Goal: Information Seeking & Learning: Learn about a topic

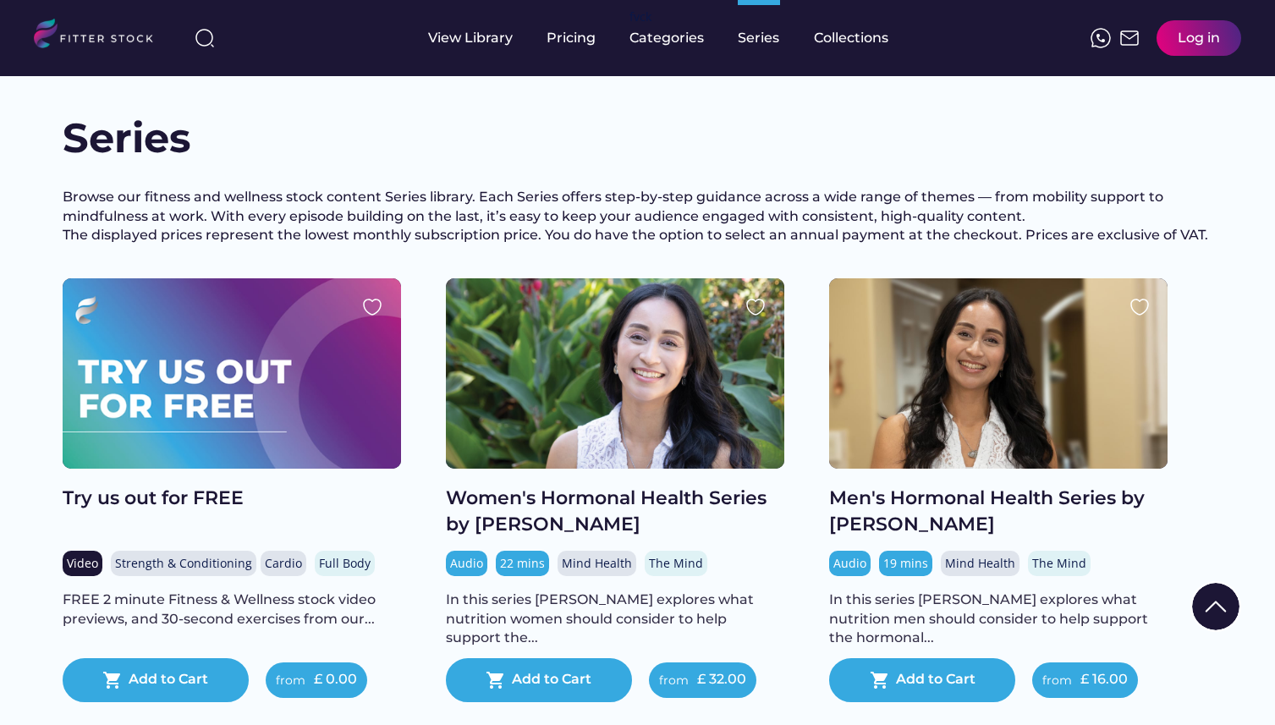
scroll to position [1783, 0]
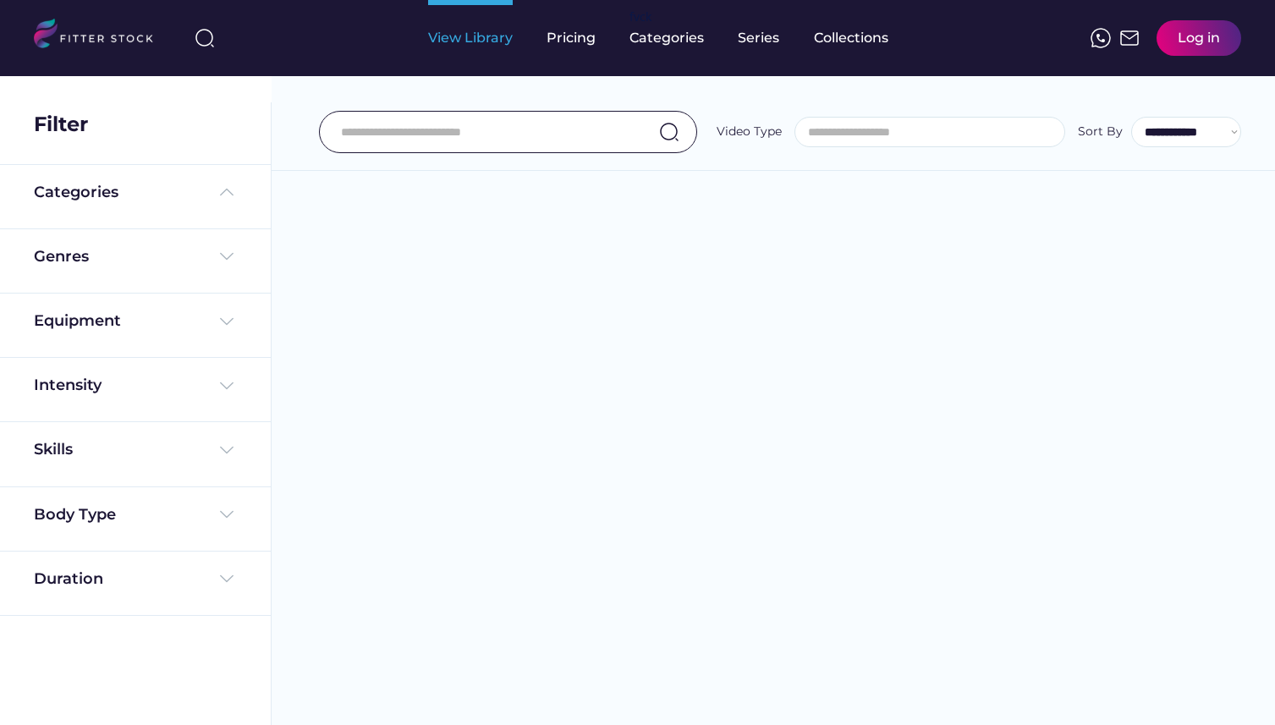
select select
select select "**********"
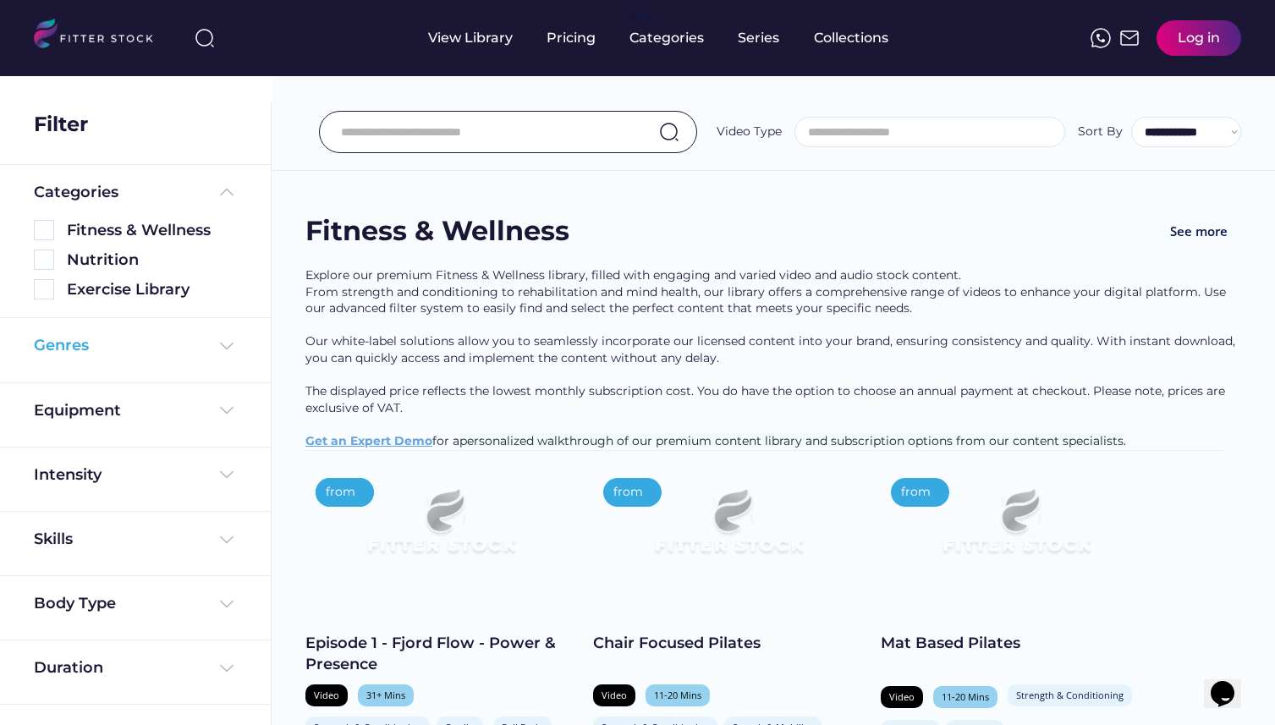
click at [91, 350] on div "Genres" at bounding box center [135, 345] width 203 height 21
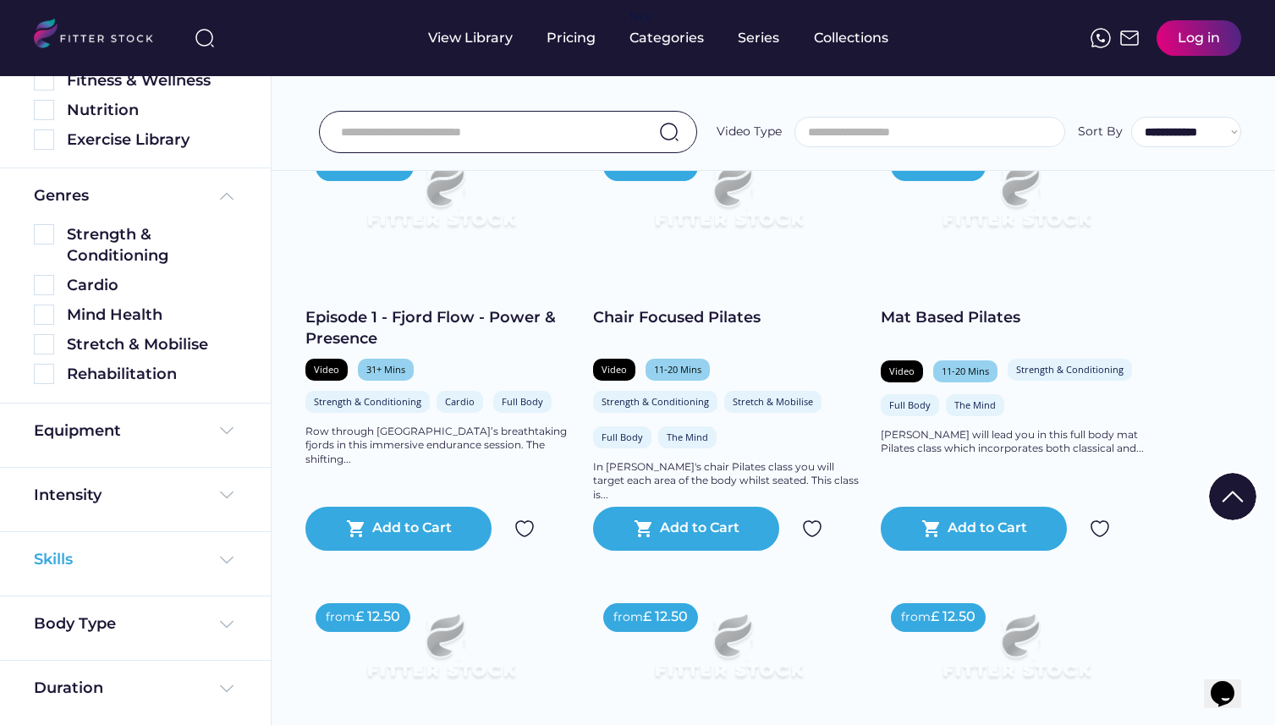
scroll to position [337, 0]
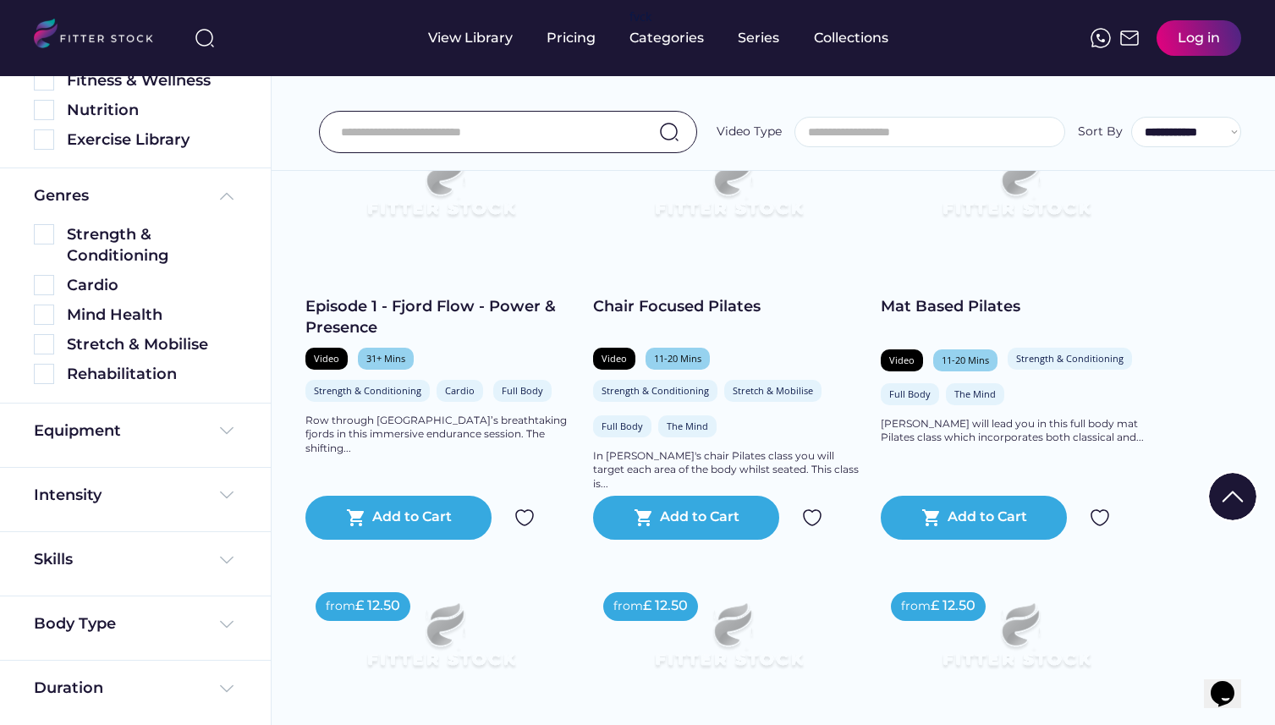
click at [116, 637] on div "Body Type" at bounding box center [135, 628] width 203 height 30
click at [122, 621] on div "Body Type" at bounding box center [135, 623] width 203 height 21
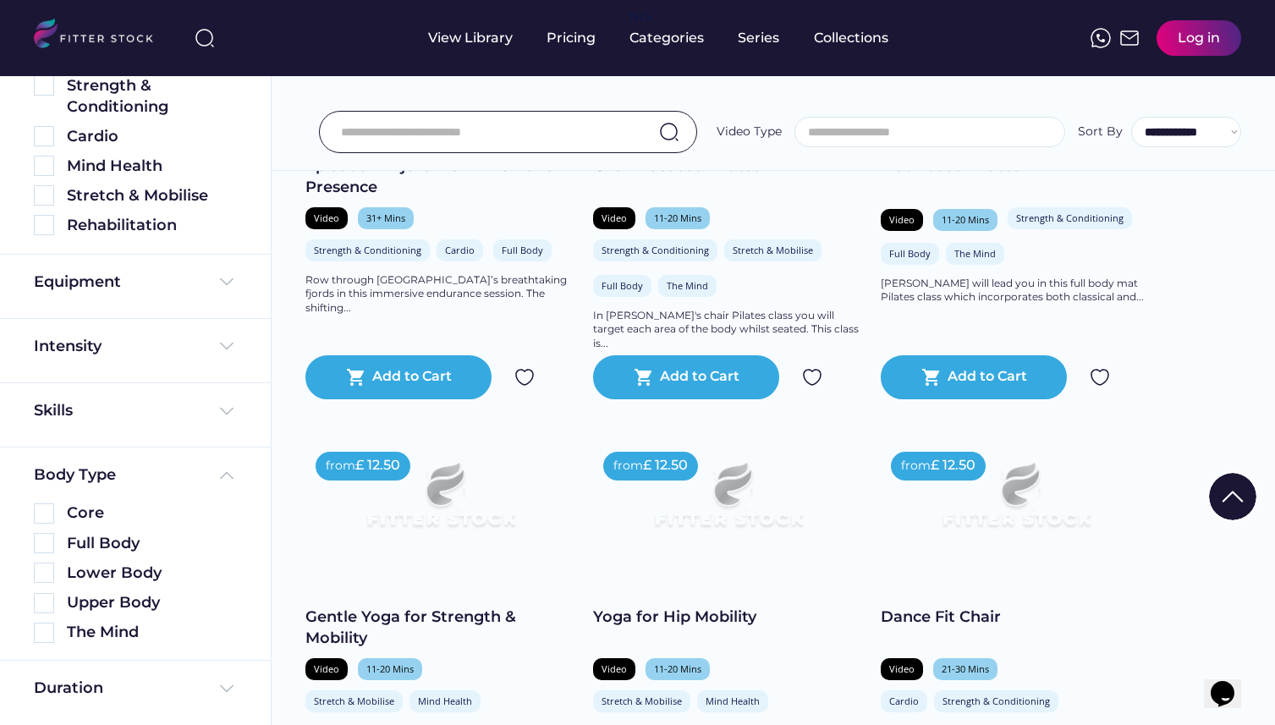
scroll to position [508, 0]
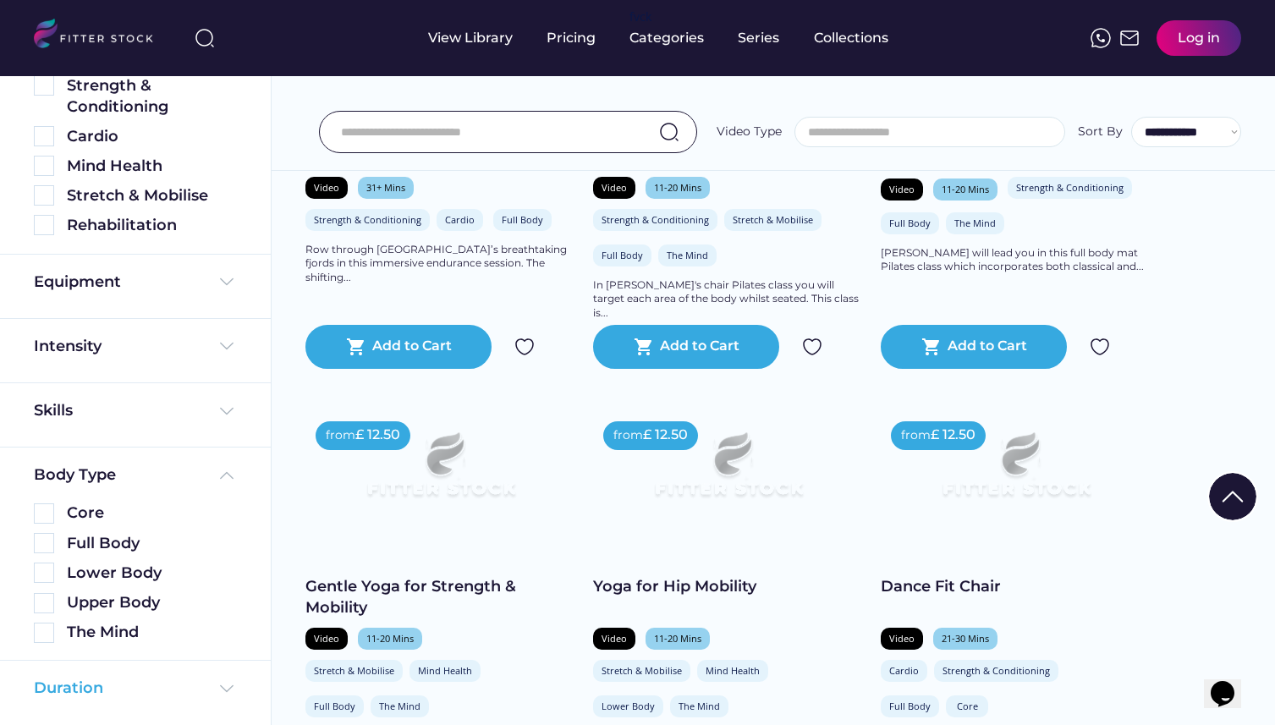
click at [146, 689] on div "Duration" at bounding box center [135, 688] width 203 height 21
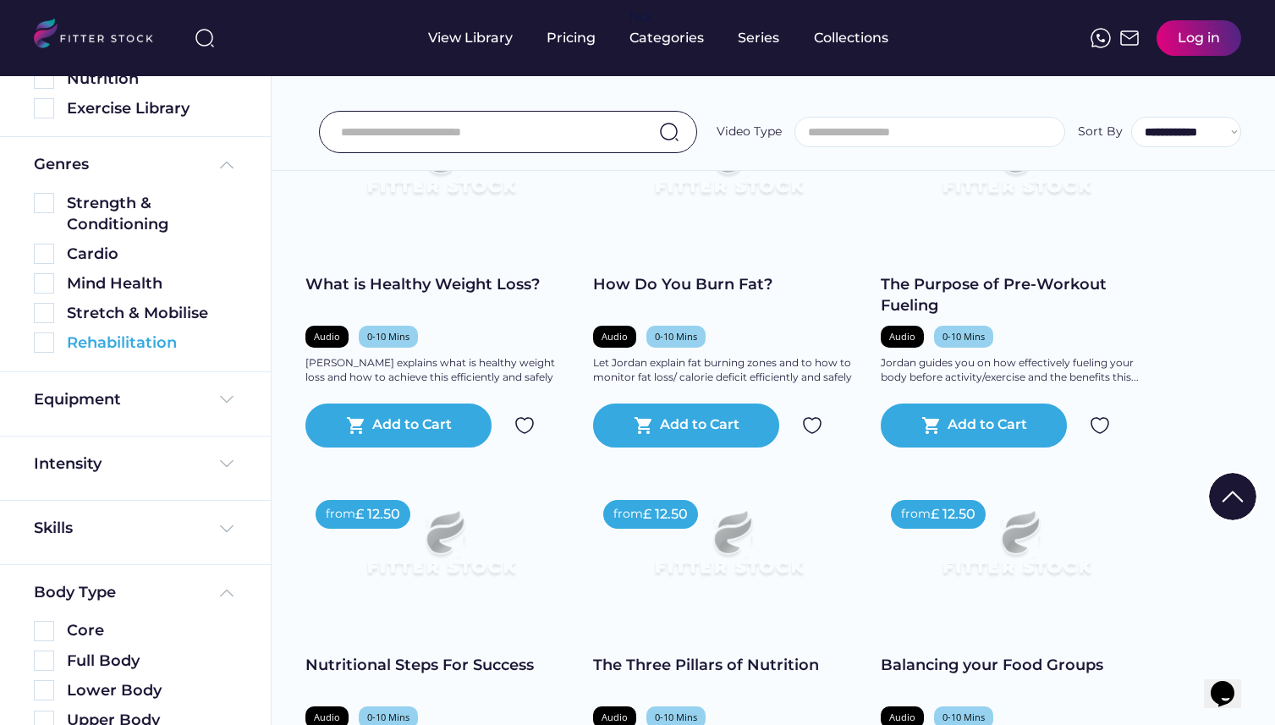
scroll to position [146, 0]
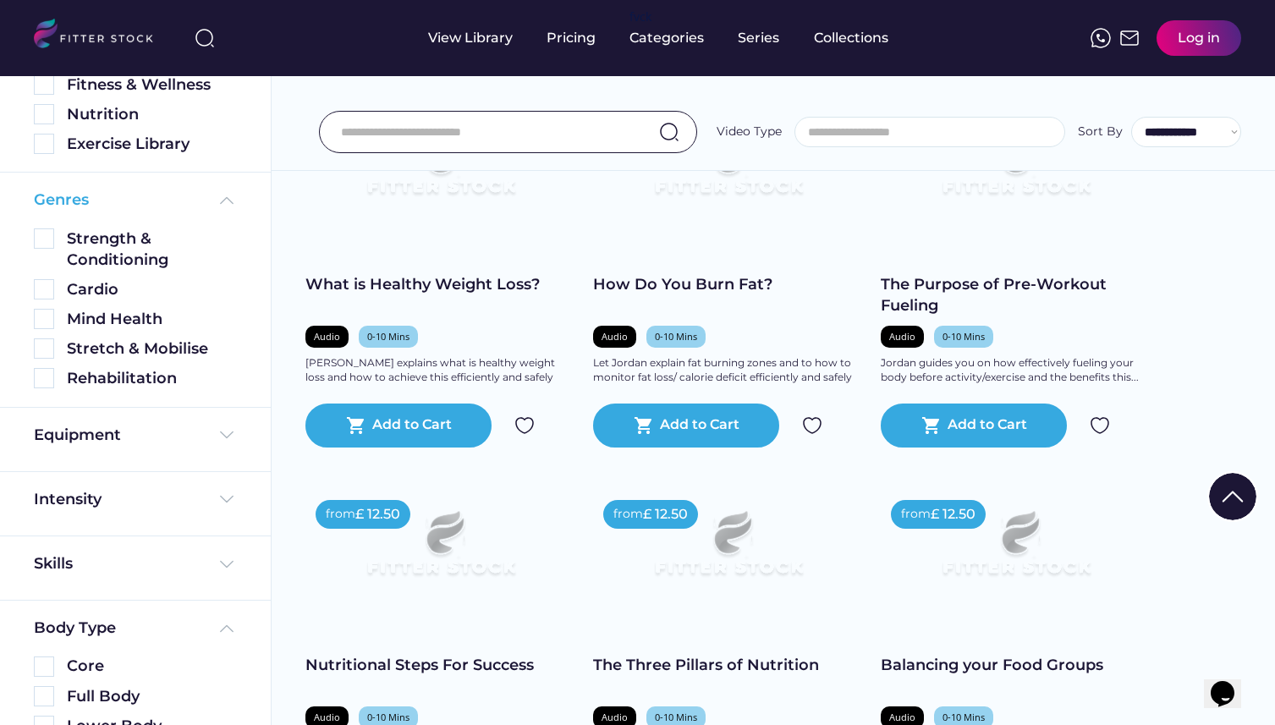
click at [218, 203] on img at bounding box center [227, 200] width 20 height 20
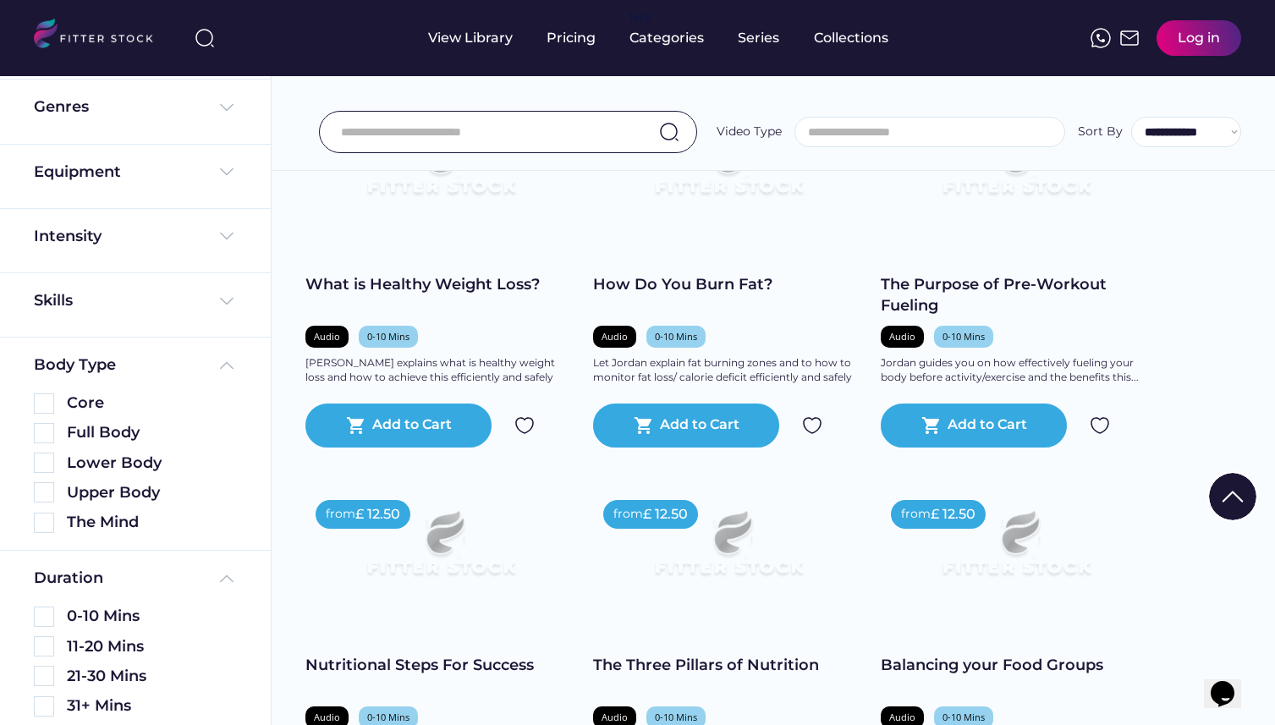
scroll to position [248, 0]
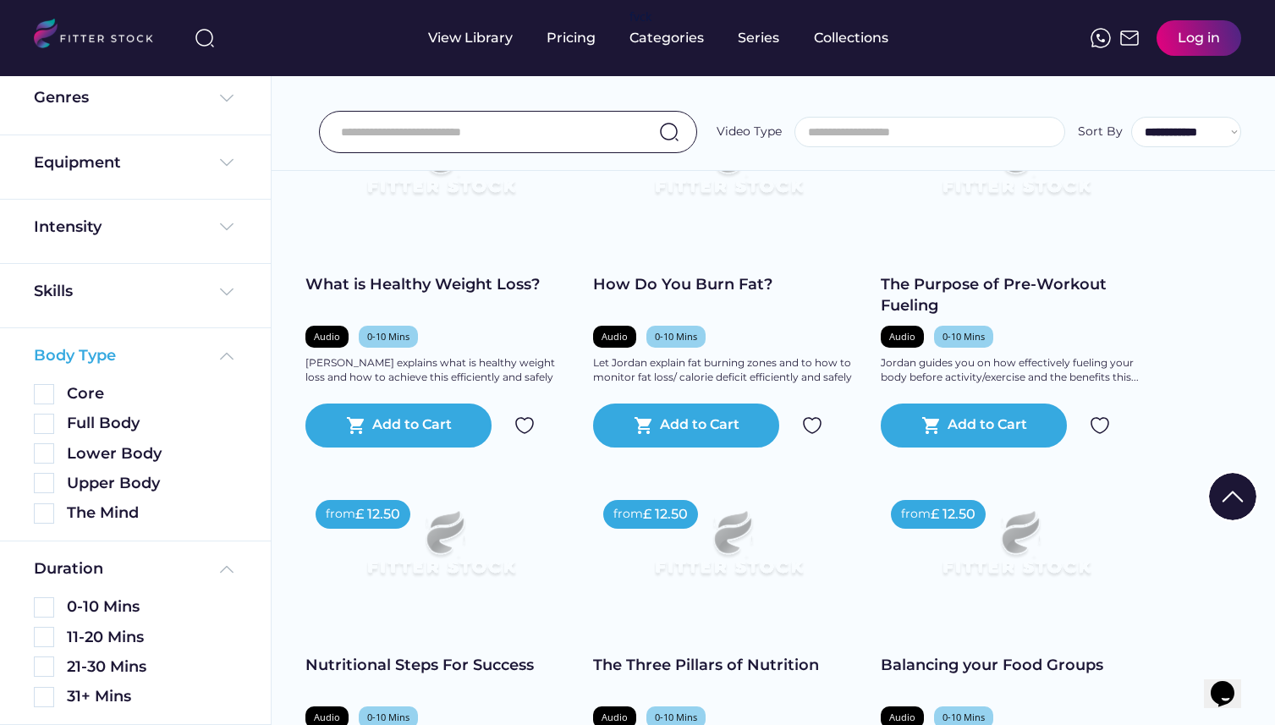
click at [221, 354] on img at bounding box center [227, 356] width 20 height 20
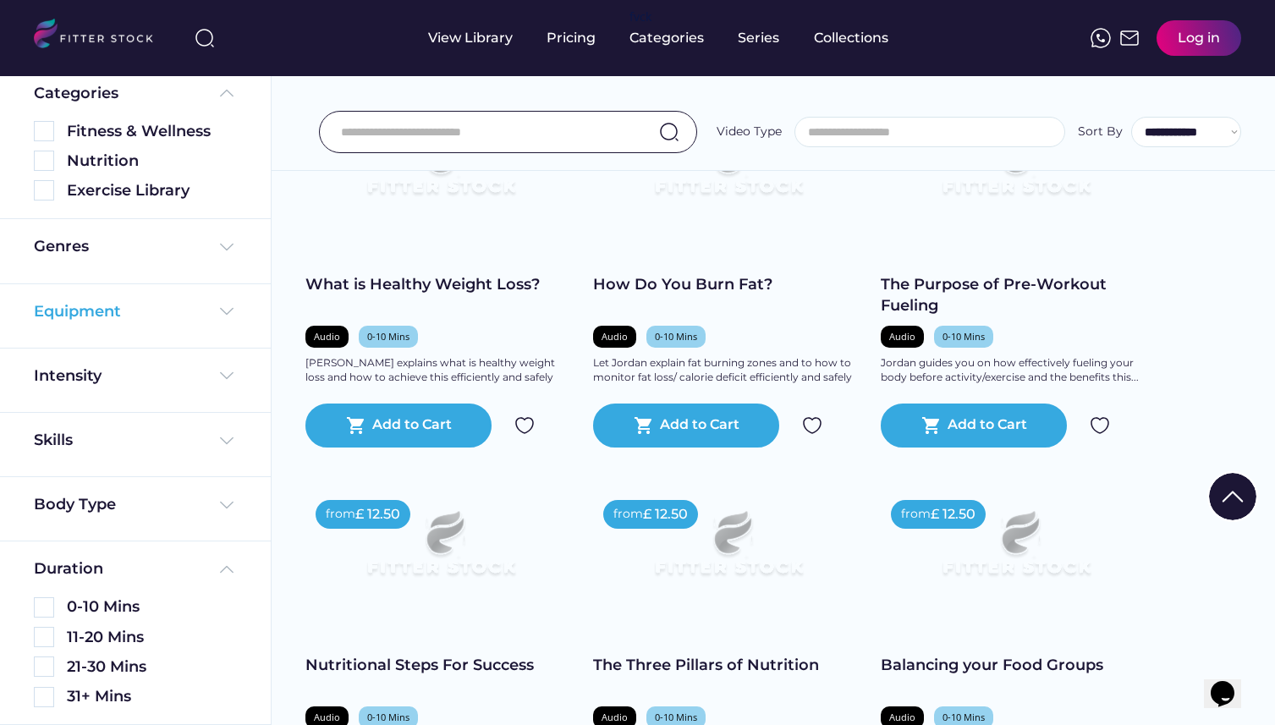
click at [224, 311] on img at bounding box center [227, 311] width 20 height 20
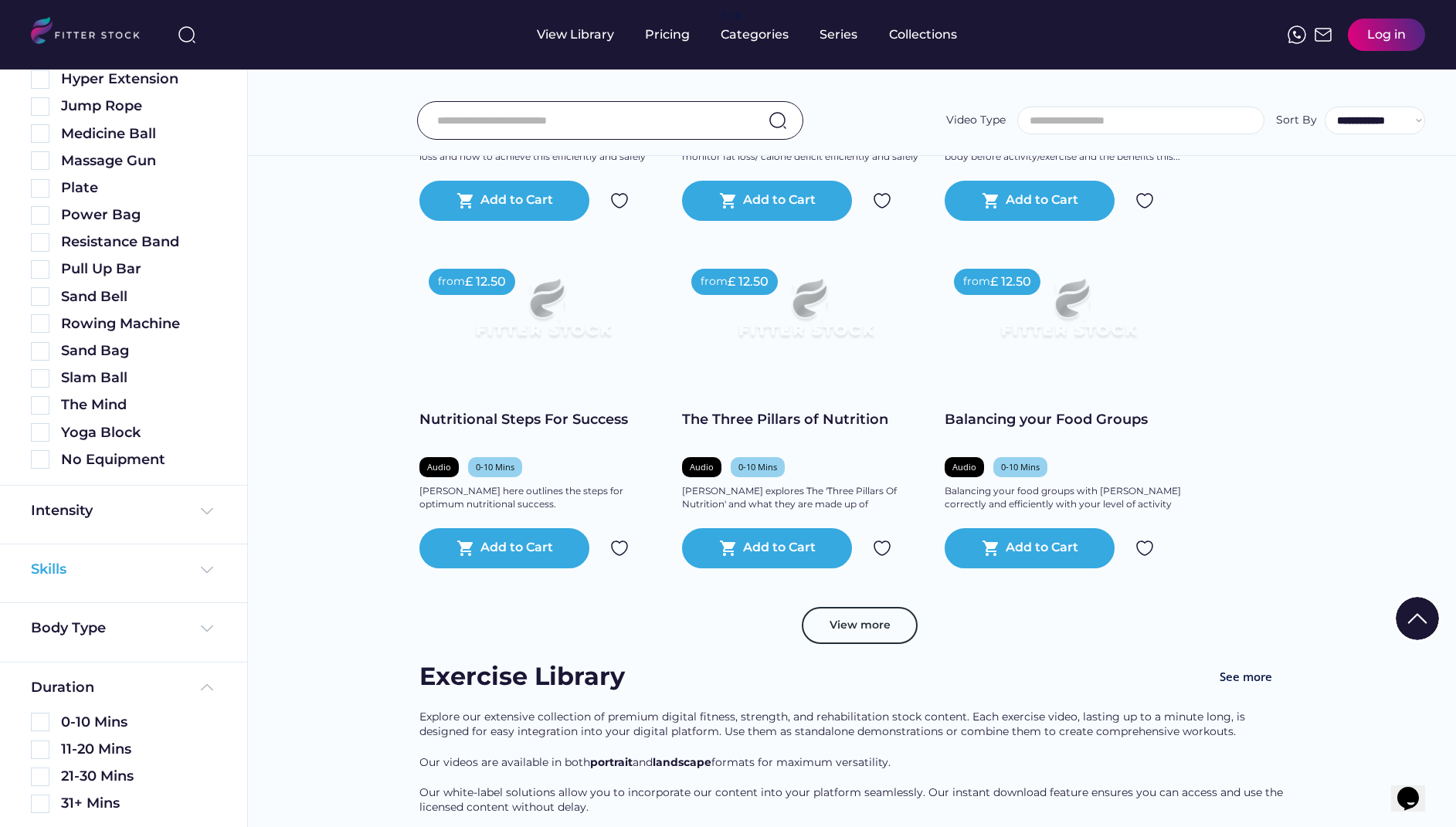
scroll to position [1680, 0]
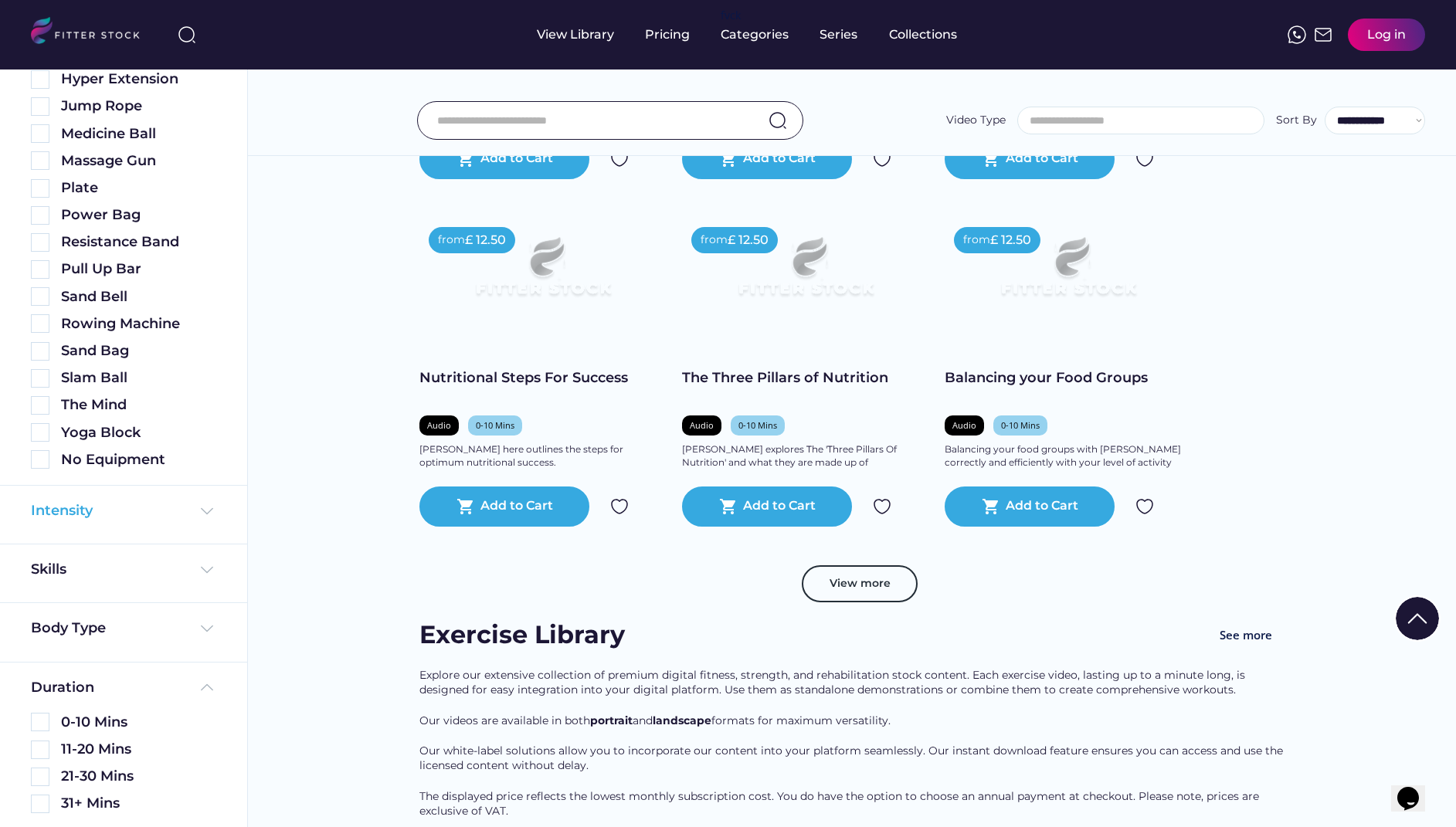
click at [198, 514] on img at bounding box center [207, 511] width 18 height 18
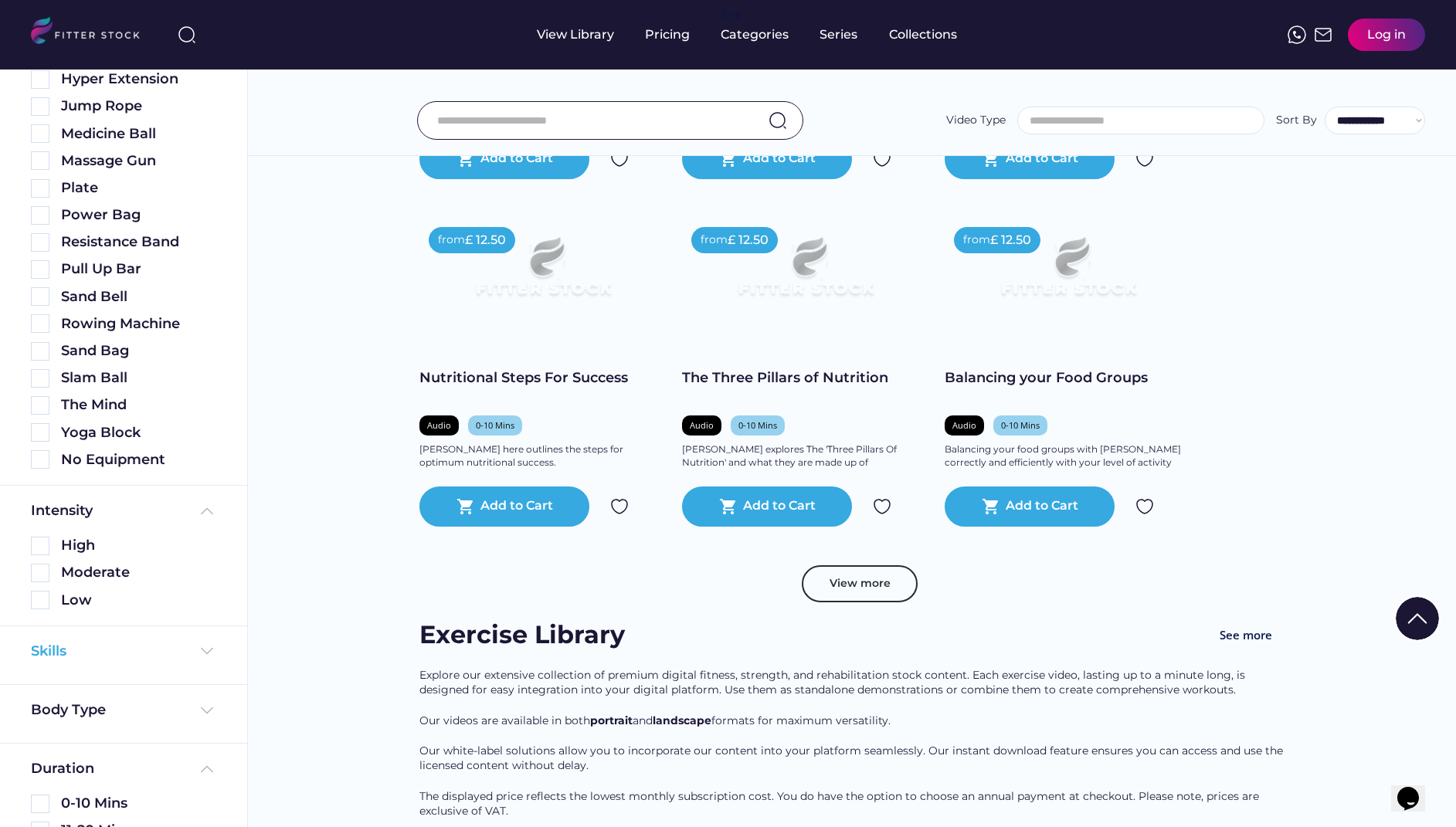
click at [123, 644] on div "Skills" at bounding box center [123, 651] width 185 height 19
click at [837, 37] on div "Series" at bounding box center [839, 35] width 38 height 17
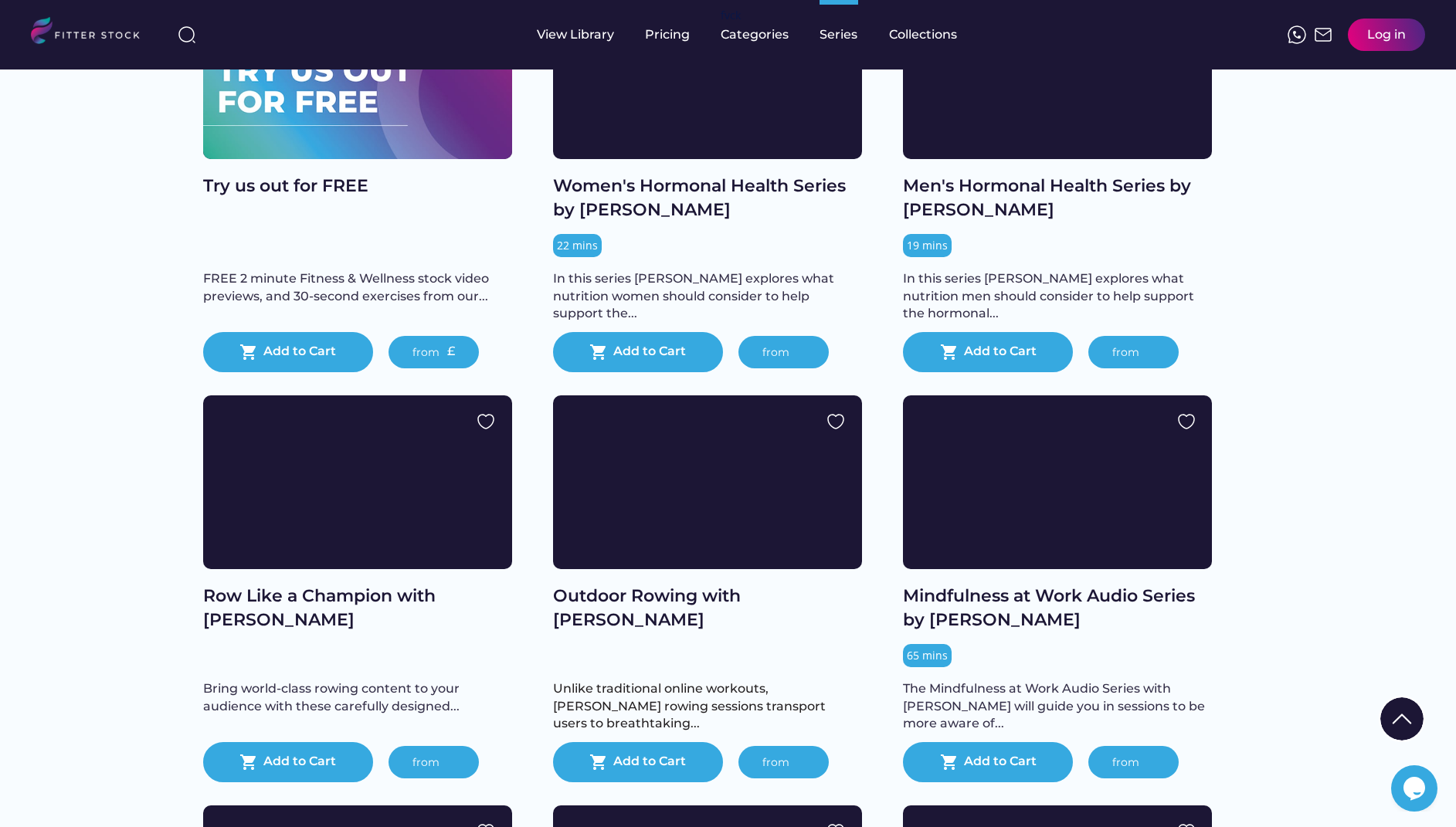
scroll to position [302, 0]
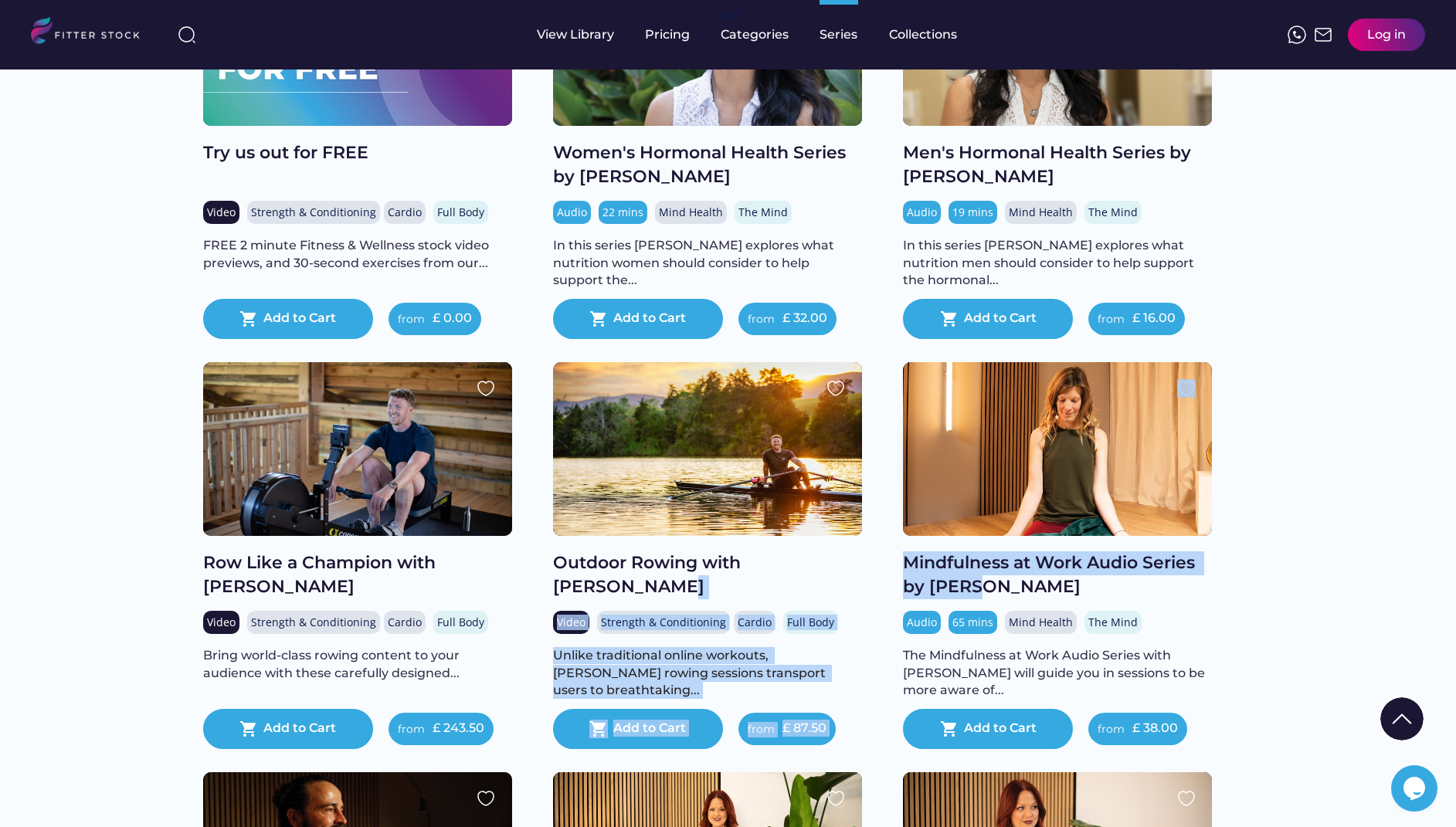
drag, startPoint x: 985, startPoint y: 605, endPoint x: 900, endPoint y: 584, distance: 87.6
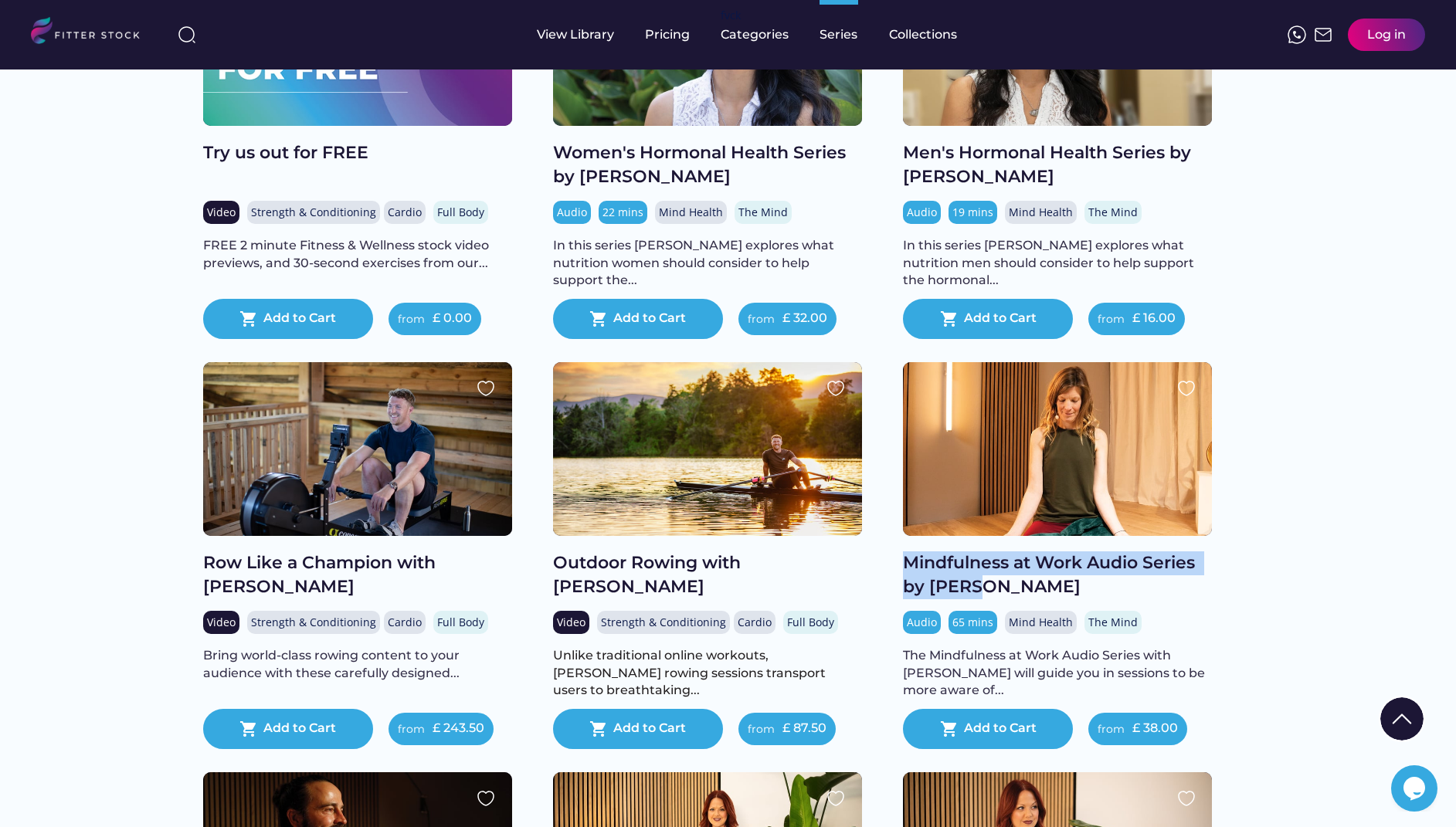
drag, startPoint x: 1002, startPoint y: 601, endPoint x: 908, endPoint y: 581, distance: 96.1
click at [908, 581] on div "Mindfulness at Work Audio Series by [PERSON_NAME]" at bounding box center [1057, 575] width 309 height 47
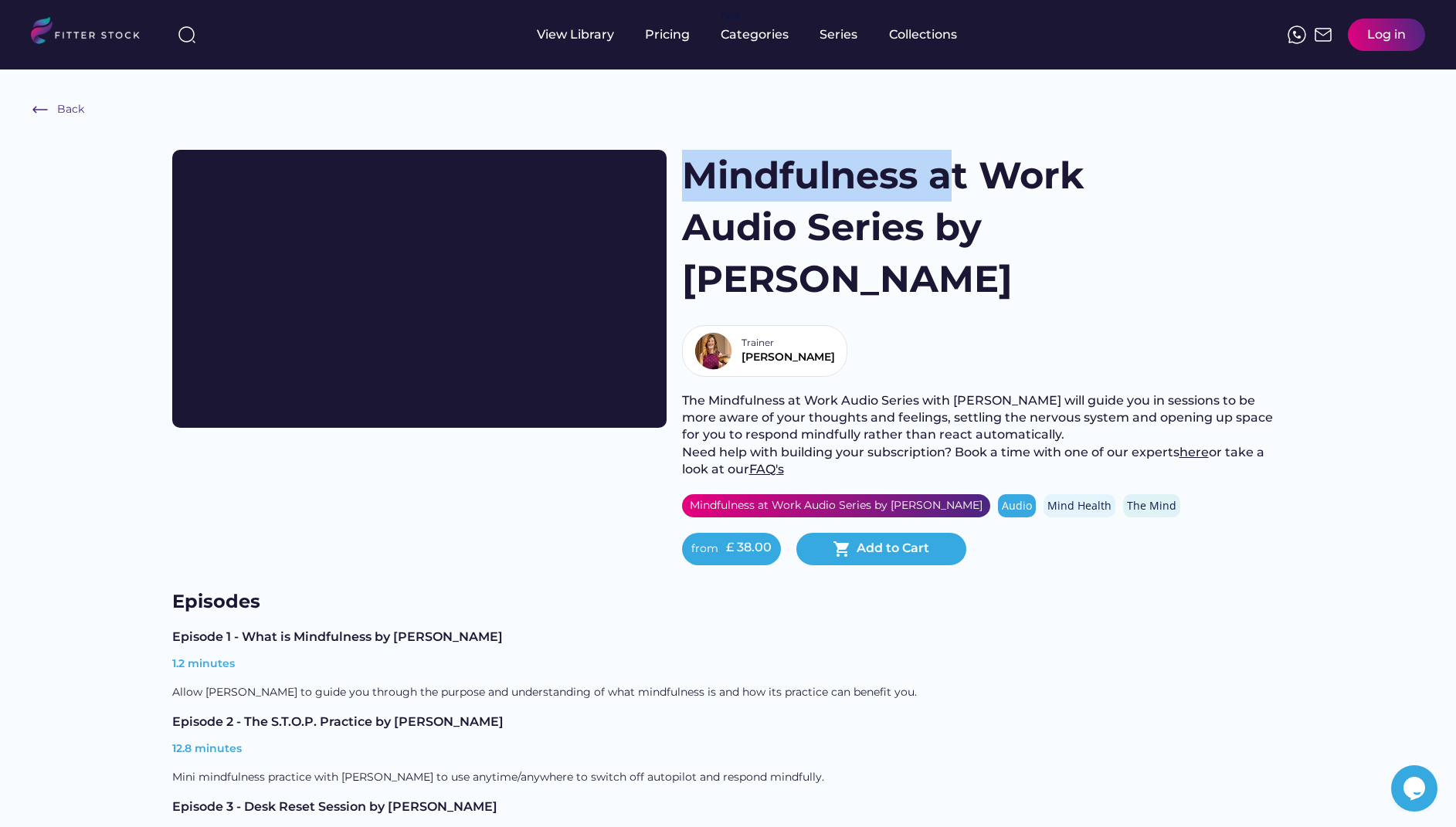
drag, startPoint x: 688, startPoint y: 175, endPoint x: 948, endPoint y: 199, distance: 261.1
click at [948, 199] on h1 "Mindfulness at Work Audio Series by [PERSON_NAME]" at bounding box center [907, 227] width 452 height 156
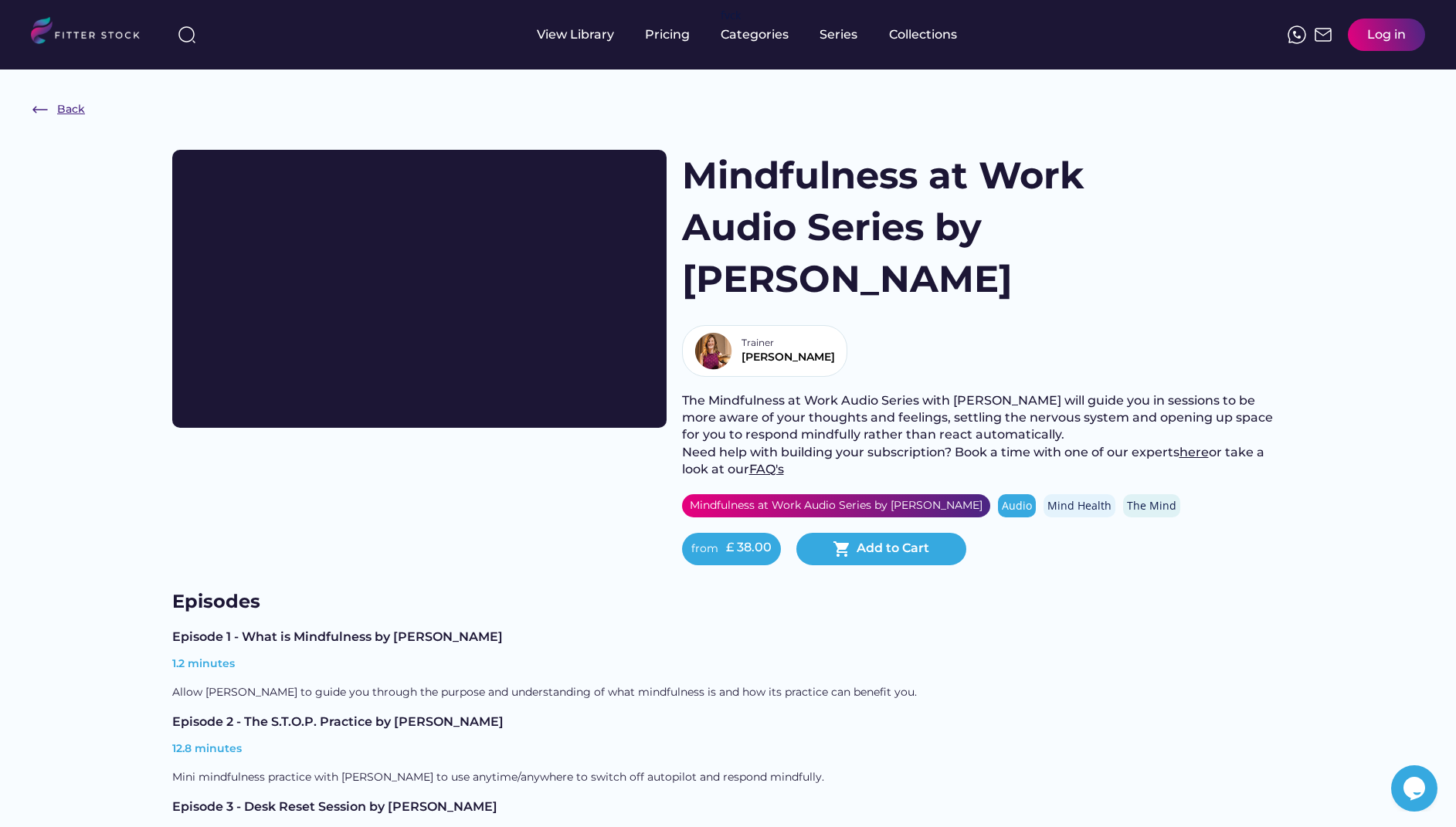
click at [58, 110] on div "Back" at bounding box center [71, 110] width 27 height 16
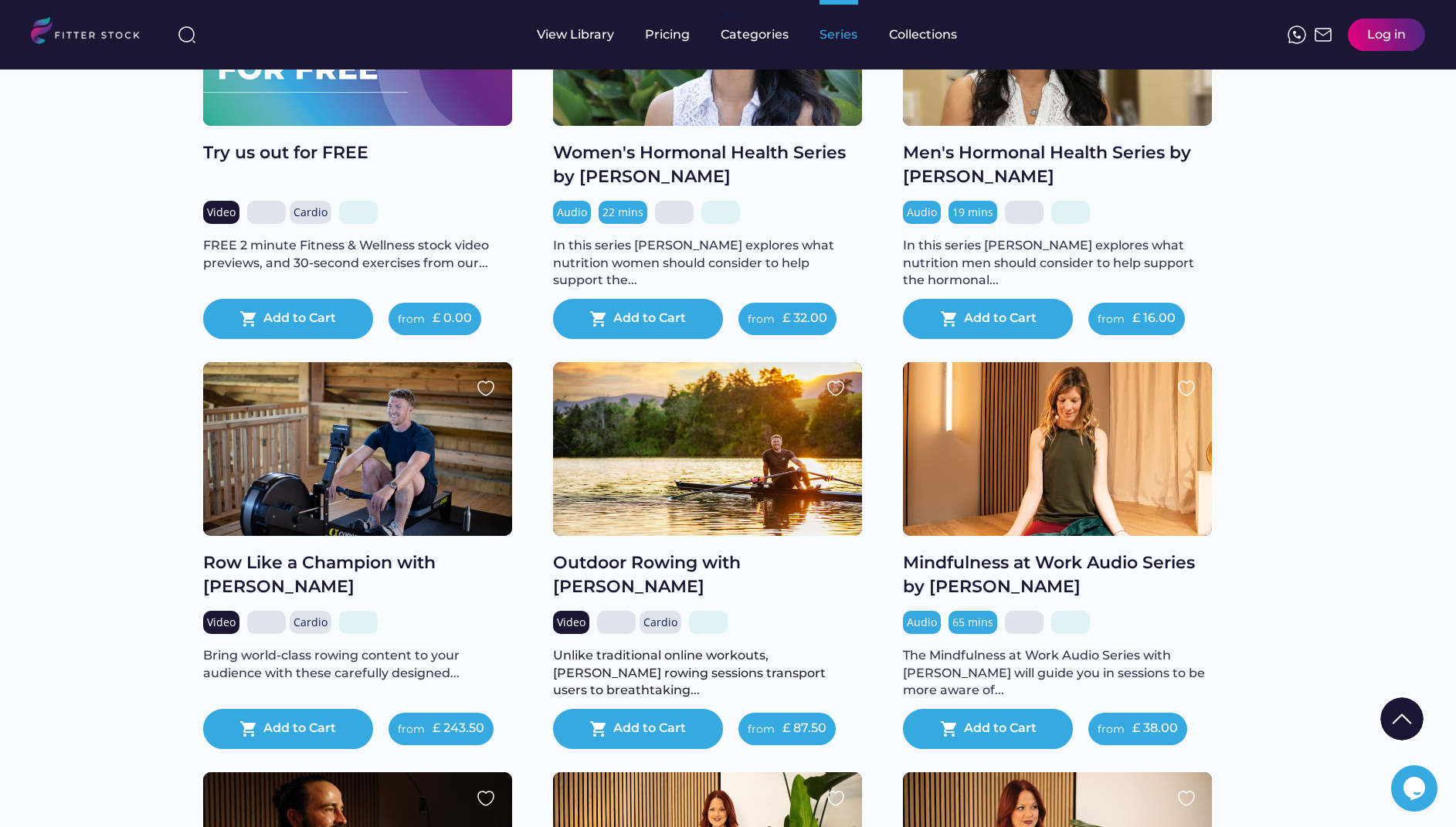
click at [821, 46] on div "Series" at bounding box center [839, 35] width 38 height 69
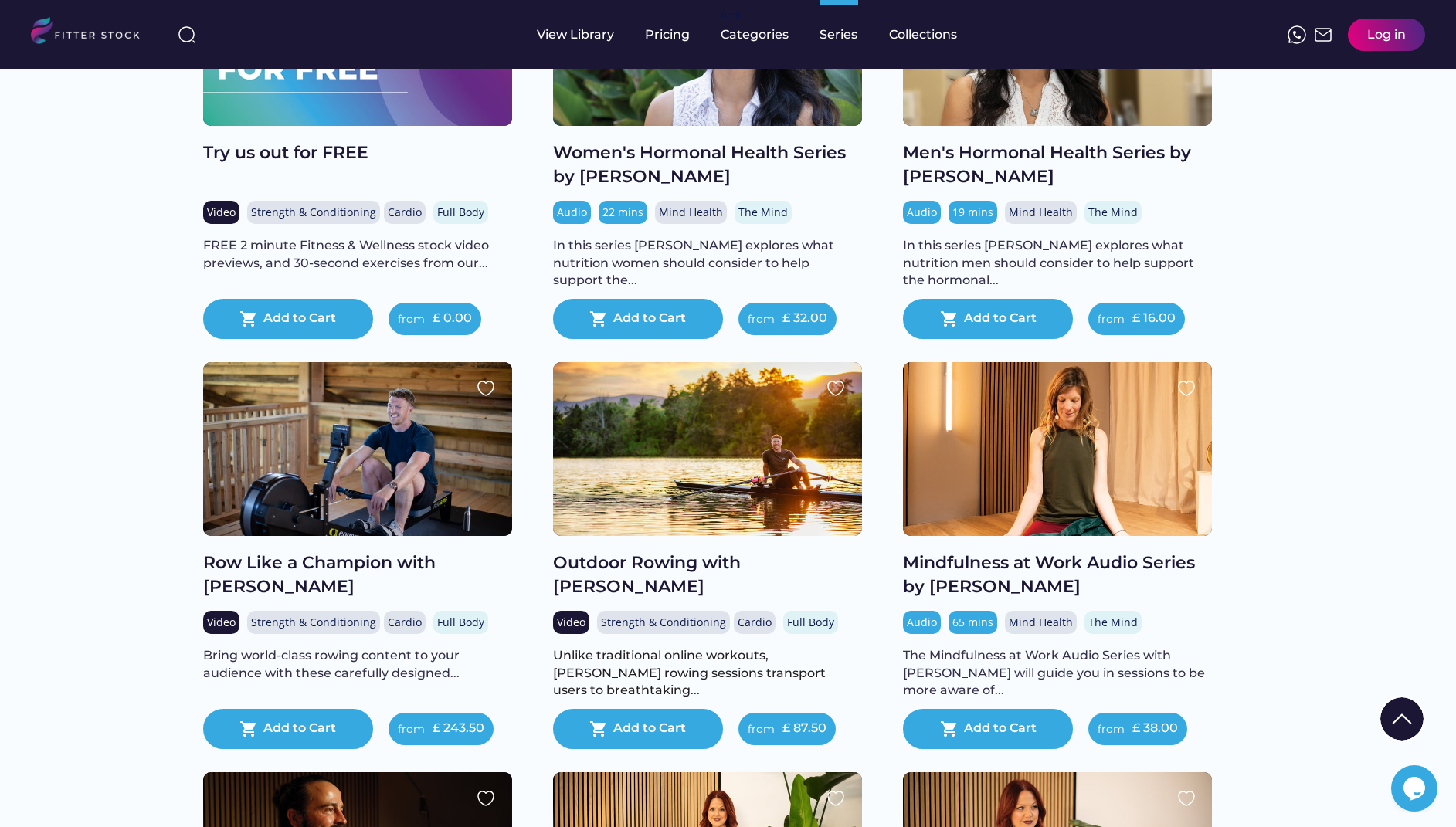
click at [672, 536] on div at bounding box center [707, 449] width 309 height 173
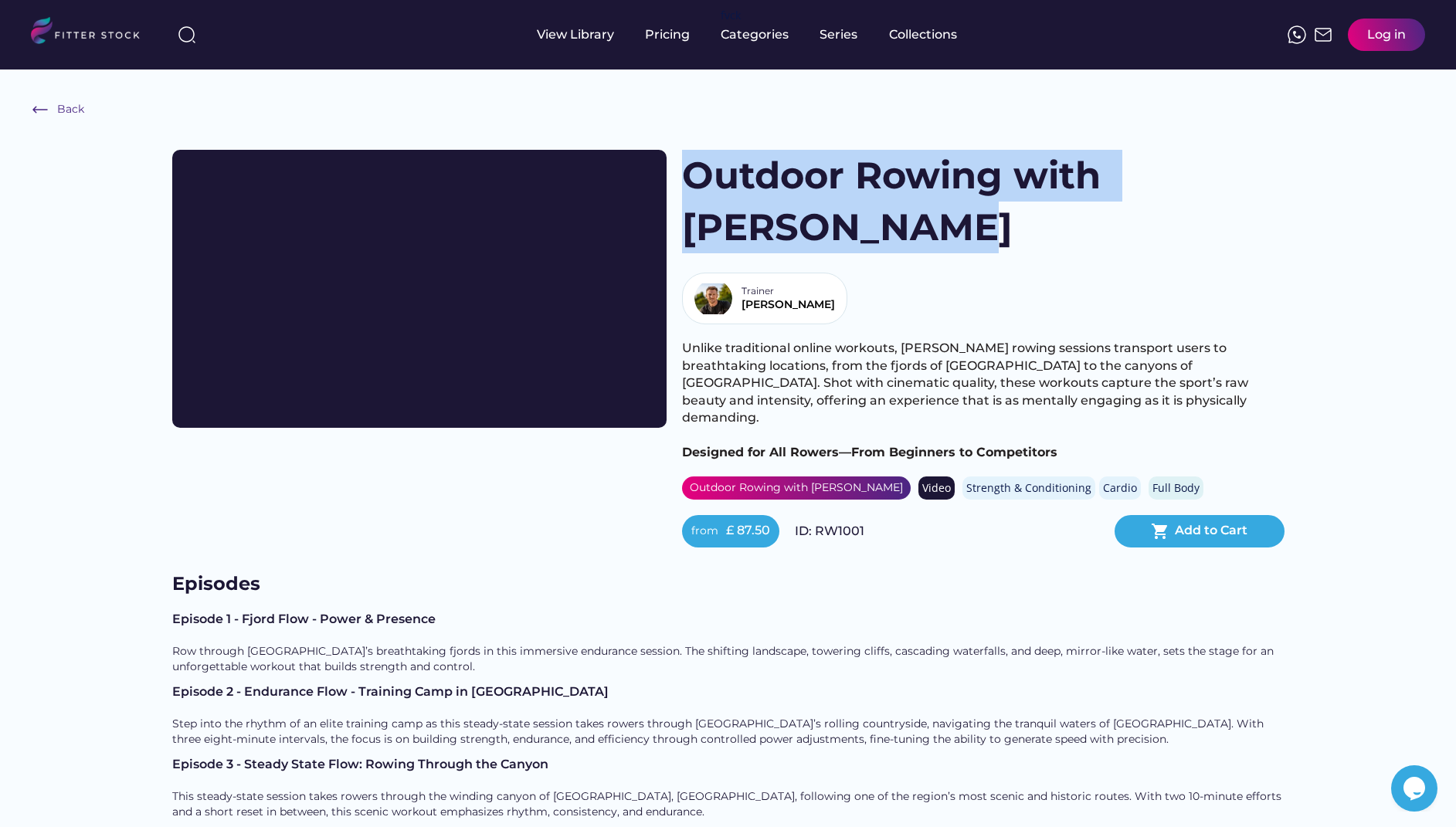
drag, startPoint x: 891, startPoint y: 228, endPoint x: 695, endPoint y: 182, distance: 201.3
click at [695, 182] on h1 "Outdoor Rowing with [PERSON_NAME]" at bounding box center [907, 201] width 452 height 103
copy h1 "Outdoor Rowing with [PERSON_NAME]"
